Goal: Task Accomplishment & Management: Complete application form

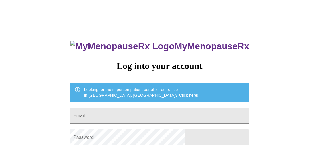
type input "[EMAIL_ADDRESS][DOMAIN_NAME]"
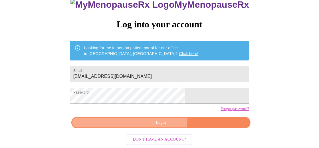
click at [150, 120] on span "Login" at bounding box center [161, 122] width 166 height 7
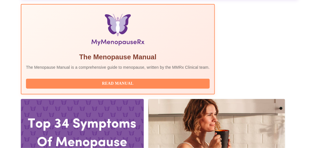
scroll to position [201, 0]
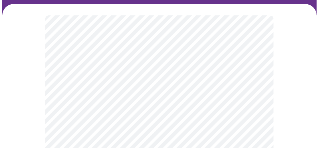
scroll to position [47, 0]
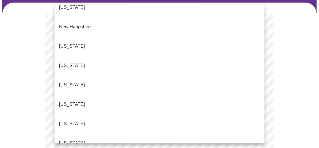
scroll to position [532, 0]
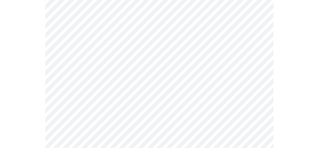
scroll to position [75, 0]
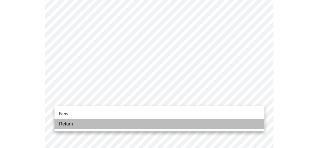
click at [136, 121] on li "Return" at bounding box center [159, 124] width 210 height 10
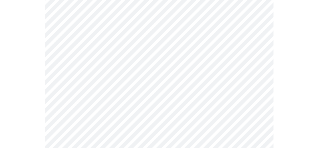
scroll to position [330, 0]
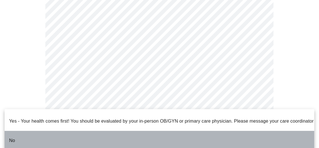
click at [92, 135] on li "No" at bounding box center [160, 140] width 310 height 19
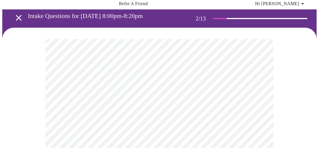
scroll to position [38, 0]
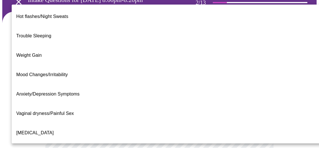
click at [144, 84] on body "MyMenopauseRx Appointments Messaging Labs Uploads Medications Community Refer a…" at bounding box center [159, 139] width 314 height 351
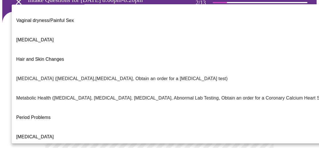
scroll to position [89, 0]
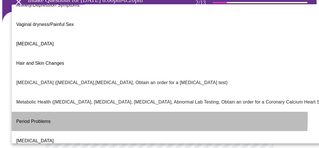
click at [91, 112] on li "Period Problems" at bounding box center [167, 121] width 310 height 19
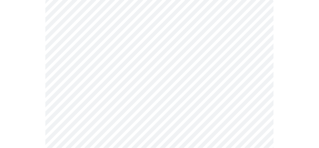
scroll to position [64, 0]
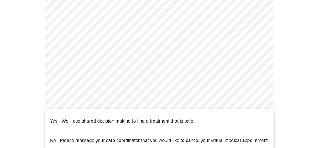
click at [144, 116] on body "MyMenopauseRx Appointments Messaging Labs Uploads Medications Community Refer a…" at bounding box center [159, 112] width 314 height 347
click at [183, 118] on p "Yes - We'll use shared decision making to find a treatment that is safe!" at bounding box center [122, 121] width 145 height 7
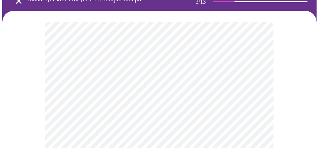
scroll to position [43, 0]
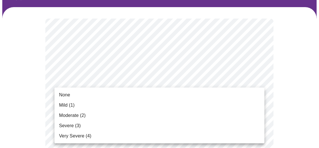
click at [192, 75] on div at bounding box center [159, 74] width 319 height 148
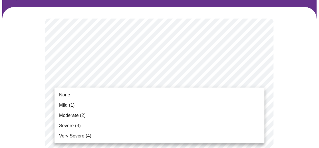
click at [162, 106] on li "Mild (1)" at bounding box center [159, 105] width 210 height 10
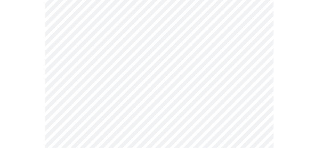
scroll to position [87, 0]
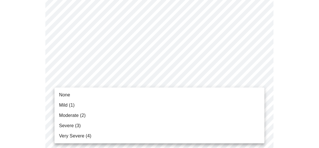
click at [112, 106] on li "Mild (1)" at bounding box center [159, 105] width 210 height 10
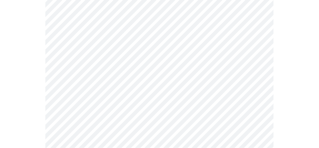
scroll to position [167, 0]
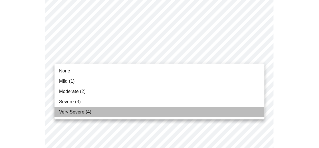
click at [86, 110] on span "Very Severe (4)" at bounding box center [75, 112] width 32 height 7
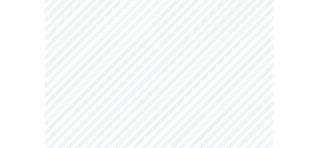
scroll to position [214, 0]
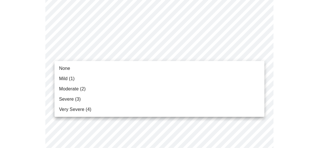
click at [107, 88] on li "Moderate (2)" at bounding box center [159, 89] width 210 height 10
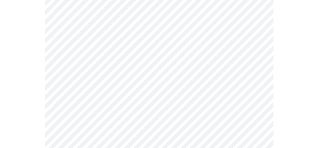
scroll to position [241, 0]
click at [111, 62] on body "MyMenopauseRx Appointments Messaging Labs Uploads Medications Community Refer a…" at bounding box center [159, 129] width 314 height 735
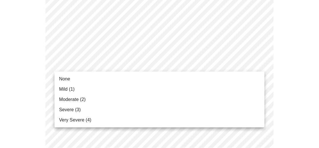
click at [97, 99] on li "Moderate (2)" at bounding box center [159, 99] width 210 height 10
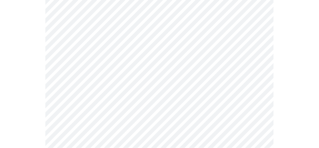
click at [101, 98] on body "MyMenopauseRx Appointments Messaging Labs Uploads Medications Community Refer a…" at bounding box center [159, 125] width 314 height 727
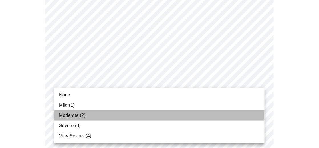
click at [91, 118] on li "Moderate (2)" at bounding box center [159, 115] width 210 height 10
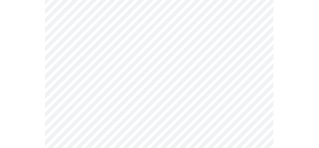
scroll to position [280, 0]
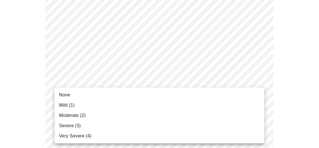
click at [95, 106] on body "MyMenopauseRx Appointments Messaging Labs Uploads Medications Community Refer a…" at bounding box center [159, 82] width 314 height 719
click at [88, 135] on span "Very Severe (4)" at bounding box center [75, 136] width 32 height 7
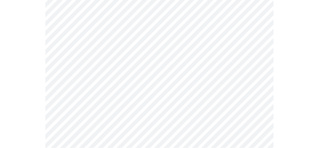
scroll to position [341, 0]
click at [129, 92] on body "MyMenopauseRx Appointments Messaging Labs Uploads Medications Community Refer a…" at bounding box center [159, 16] width 314 height 711
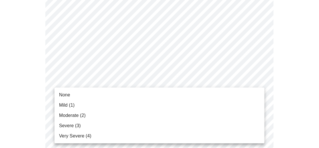
click at [119, 116] on li "Moderate (2)" at bounding box center [159, 115] width 210 height 10
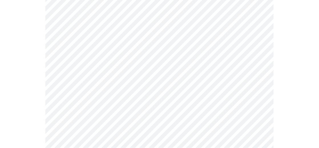
scroll to position [375, 0]
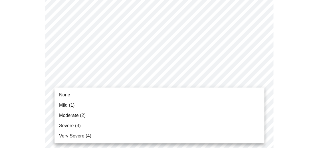
click at [116, 116] on li "Moderate (2)" at bounding box center [159, 115] width 210 height 10
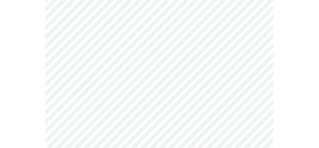
scroll to position [422, 0]
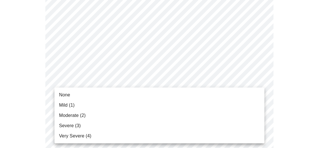
click at [120, 98] on li "None" at bounding box center [159, 95] width 210 height 10
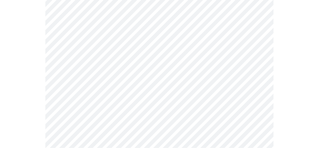
scroll to position [478, 0]
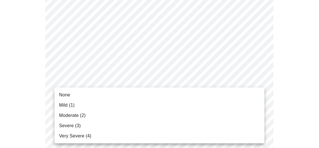
click at [113, 112] on li "Moderate (2)" at bounding box center [159, 115] width 210 height 10
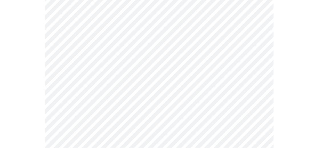
scroll to position [84, 0]
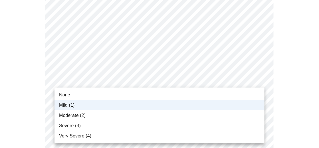
click at [106, 79] on div at bounding box center [159, 74] width 319 height 148
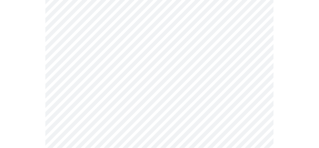
scroll to position [223, 0]
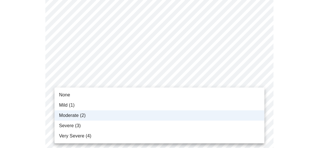
click at [103, 82] on body "MyMenopauseRx Appointments Messaging Labs Uploads Medications Community Refer a…" at bounding box center [159, 118] width 314 height 679
click at [105, 80] on div at bounding box center [159, 74] width 319 height 148
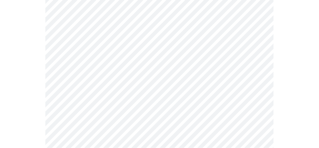
click at [106, 115] on body "MyMenopauseRx Appointments Messaging Labs Uploads Medications Community Refer a…" at bounding box center [159, 118] width 314 height 679
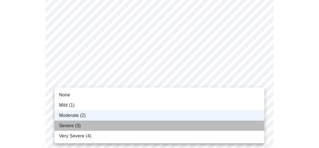
click at [104, 127] on li "Severe (3)" at bounding box center [159, 126] width 210 height 10
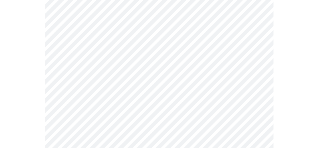
scroll to position [343, 0]
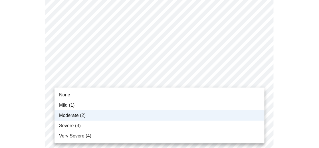
click at [112, 124] on li "Severe (3)" at bounding box center [159, 126] width 210 height 10
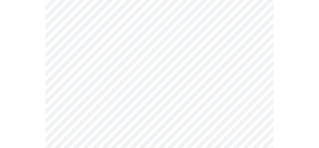
scroll to position [264, 0]
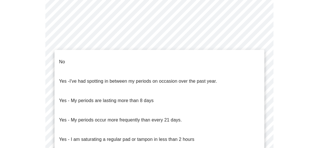
click at [123, 90] on body "MyMenopauseRx Appointments Messaging Labs Uploads Medications Community Refer a…" at bounding box center [159, 23] width 314 height 571
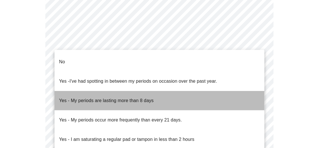
click at [129, 97] on p "Yes - My periods are lasting more than 8 days" at bounding box center [106, 100] width 95 height 7
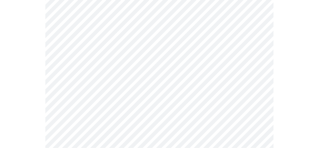
click at [149, 96] on body "MyMenopauseRx Appointments Messaging Labs Uploads Medications Community Refer a…" at bounding box center [159, 21] width 314 height 567
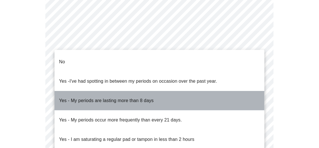
click at [149, 97] on p "Yes - My periods are lasting more than 8 days" at bounding box center [106, 100] width 95 height 7
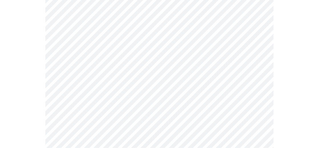
scroll to position [304, 0]
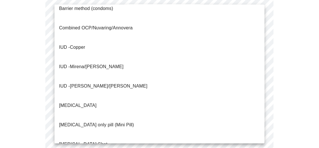
scroll to position [29, 0]
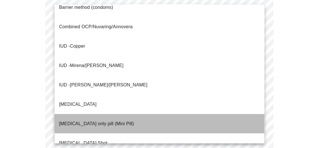
click at [130, 114] on li "[MEDICAL_DATA] only pill (Mini Pill)" at bounding box center [159, 123] width 210 height 19
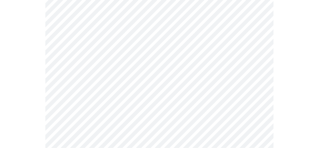
scroll to position [342, 0]
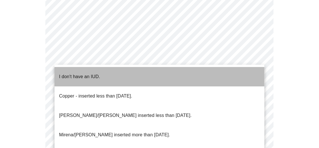
click at [135, 74] on li "I don't have an IUD." at bounding box center [159, 76] width 210 height 19
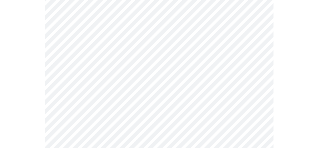
scroll to position [394, 0]
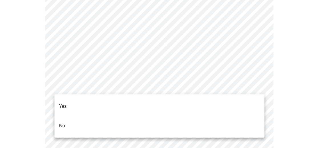
click at [132, 100] on li "Yes" at bounding box center [159, 106] width 210 height 19
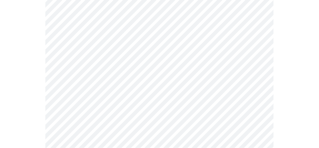
scroll to position [87, 0]
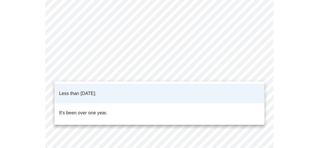
click at [152, 72] on body "MyMenopauseRx Appointments Messaging Labs Uploads Medications Community Refer a…" at bounding box center [159, 130] width 314 height 430
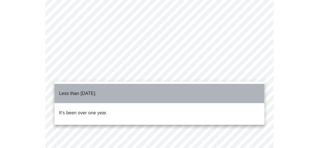
click at [141, 89] on li "Less than [DATE]." at bounding box center [159, 93] width 210 height 19
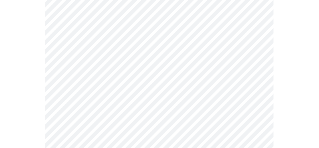
scroll to position [125, 0]
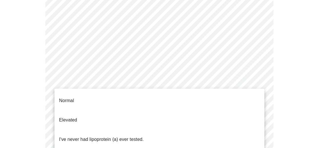
click at [141, 80] on body "MyMenopauseRx Appointments Messaging Labs Uploads Medications Community Refer a…" at bounding box center [159, 92] width 314 height 430
click at [137, 136] on p "I've never had lipoprotein (a) ever tested." at bounding box center [101, 139] width 85 height 7
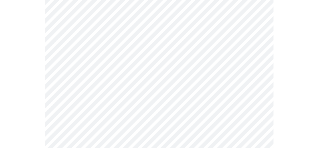
scroll to position [1493, 0]
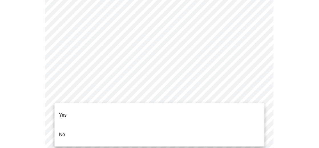
click at [145, 125] on li "No" at bounding box center [159, 134] width 210 height 19
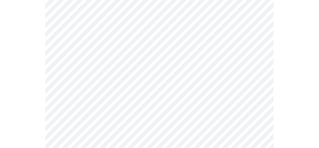
scroll to position [462, 0]
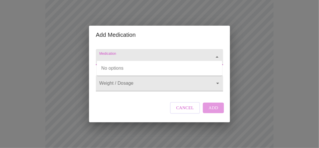
click at [121, 54] on input "Medication" at bounding box center [151, 59] width 106 height 11
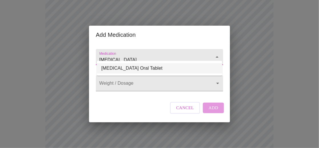
click at [128, 66] on li "[MEDICAL_DATA] Oral Tablet" at bounding box center [160, 68] width 126 height 10
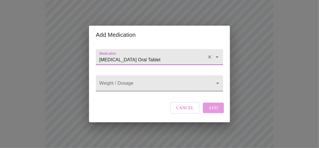
type input "[MEDICAL_DATA] Oral Tablet"
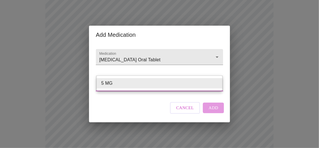
click at [122, 95] on div at bounding box center [159, 74] width 319 height 148
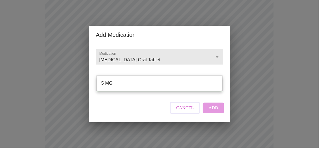
click at [150, 80] on li "5 MG" at bounding box center [160, 83] width 126 height 10
type input "5 MG"
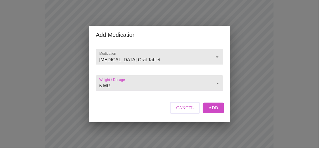
click at [148, 66] on div "Medication [MEDICAL_DATA] Oral Tablet" at bounding box center [160, 57] width 132 height 26
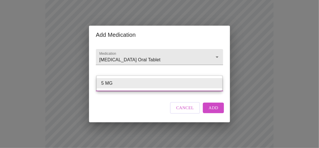
click at [143, 103] on div at bounding box center [159, 74] width 319 height 148
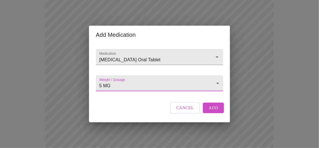
click at [211, 112] on span "Add" at bounding box center [214, 107] width 10 height 7
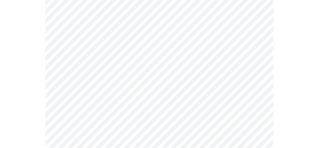
scroll to position [467, 0]
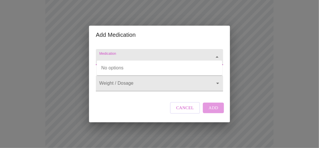
click at [107, 54] on input "Medication" at bounding box center [151, 59] width 106 height 11
type input "a"
type input "[MEDICAL_DATA]"
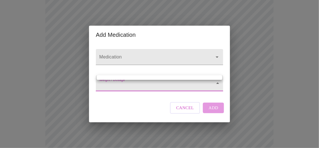
click at [111, 53] on div at bounding box center [159, 74] width 319 height 148
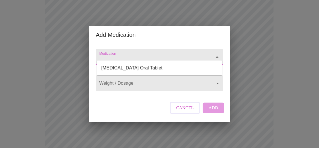
click at [114, 54] on input "Medication" at bounding box center [151, 59] width 106 height 11
click at [117, 63] on li "[MEDICAL_DATA] Oral Tablet" at bounding box center [160, 68] width 126 height 10
type input "[MEDICAL_DATA] Oral Tablet"
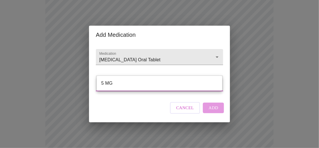
click at [114, 86] on li "5 MG" at bounding box center [160, 83] width 126 height 10
type input "5 MG"
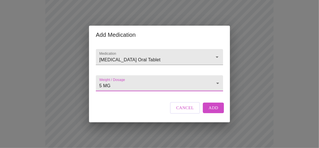
click at [213, 112] on span "Add" at bounding box center [214, 107] width 10 height 7
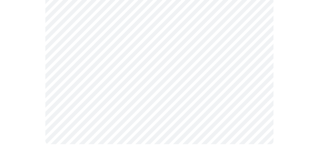
scroll to position [717, 0]
